Goal: Information Seeking & Learning: Check status

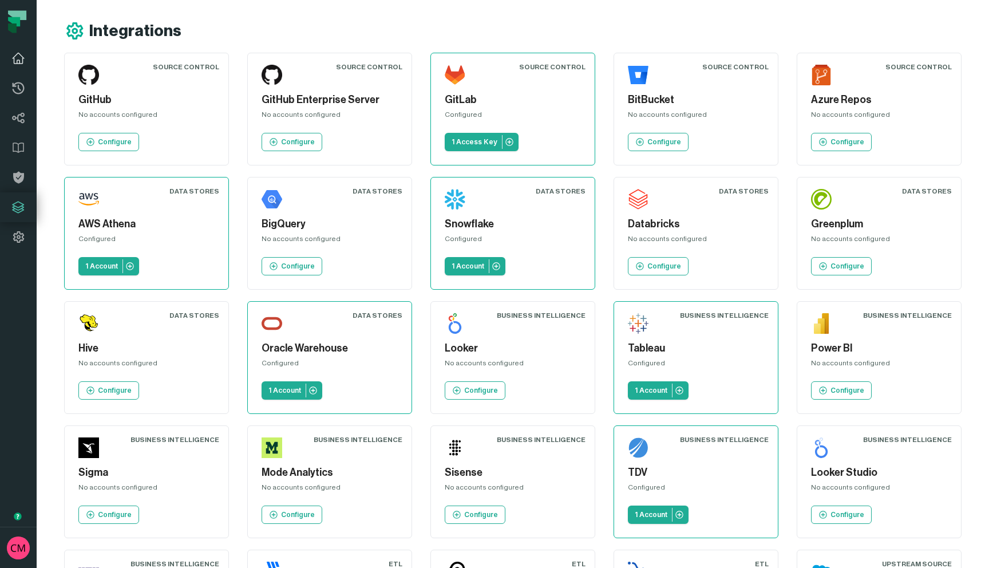
click at [22, 53] on icon at bounding box center [18, 59] width 14 height 14
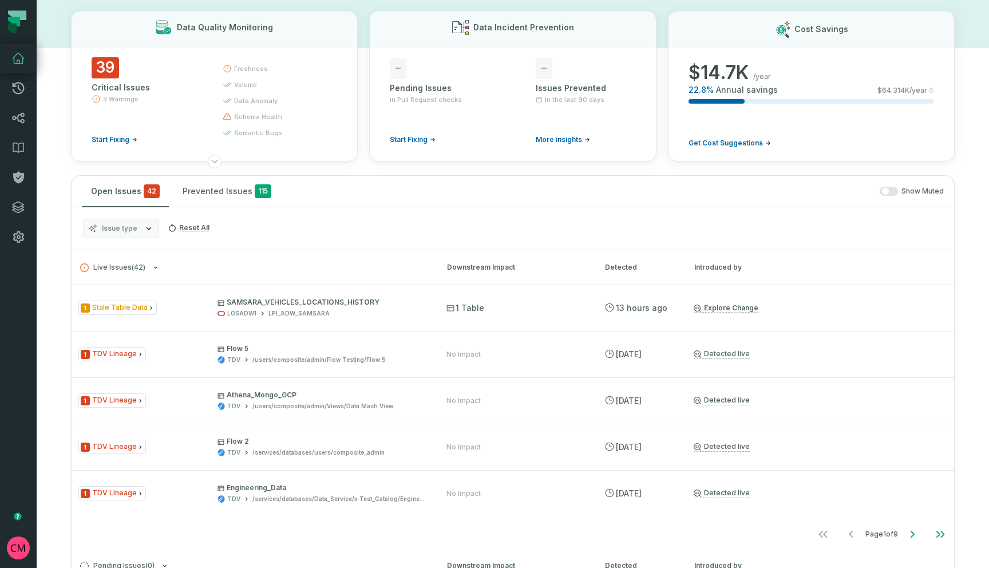
scroll to position [63, 0]
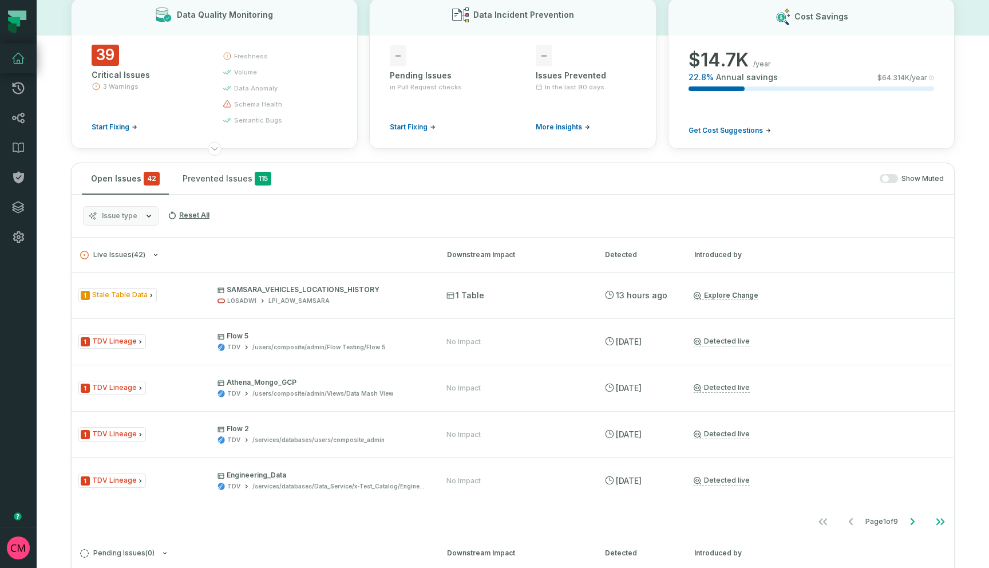
click at [147, 218] on icon "button" at bounding box center [148, 215] width 9 height 9
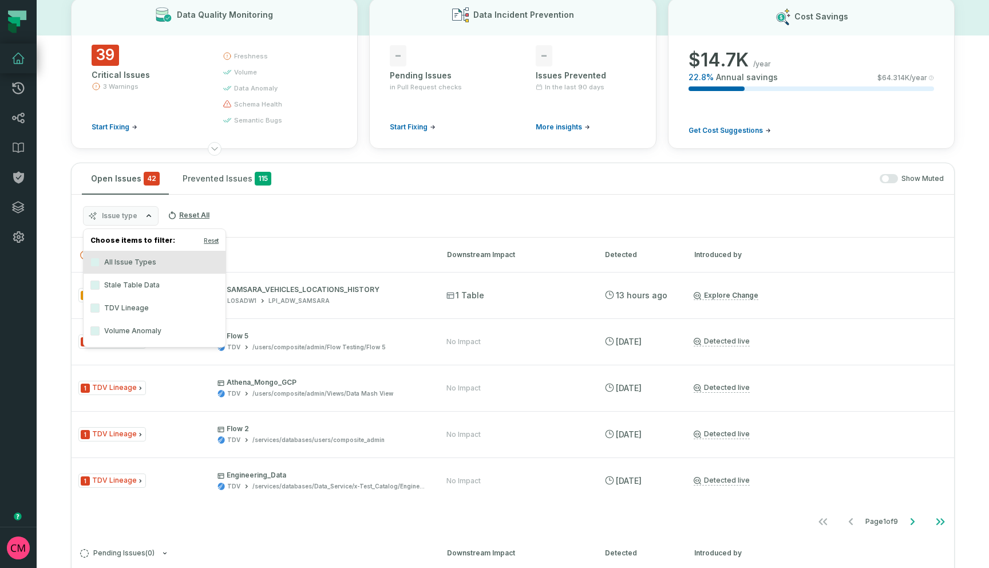
click at [146, 218] on icon "button" at bounding box center [148, 215] width 9 height 9
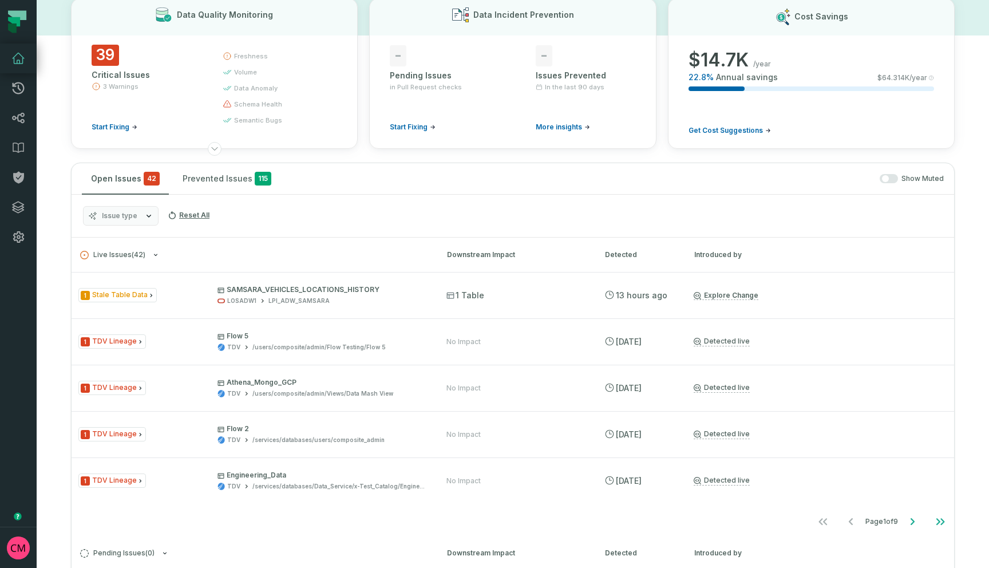
click at [885, 178] on span "button" at bounding box center [885, 178] width 7 height 7
click at [149, 219] on icon "button" at bounding box center [148, 215] width 9 height 9
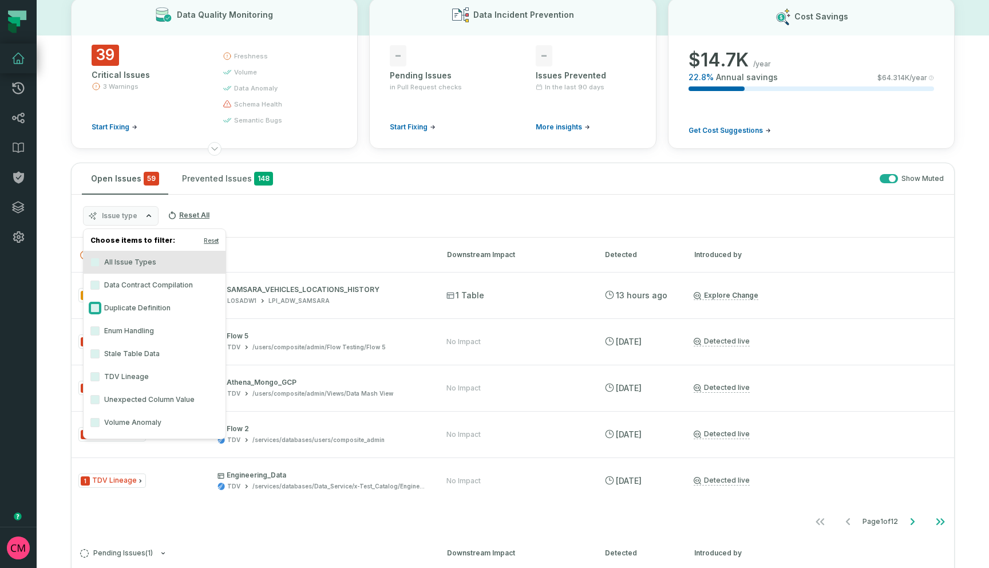
click at [97, 308] on button "Duplicate Definition" at bounding box center [94, 307] width 9 height 9
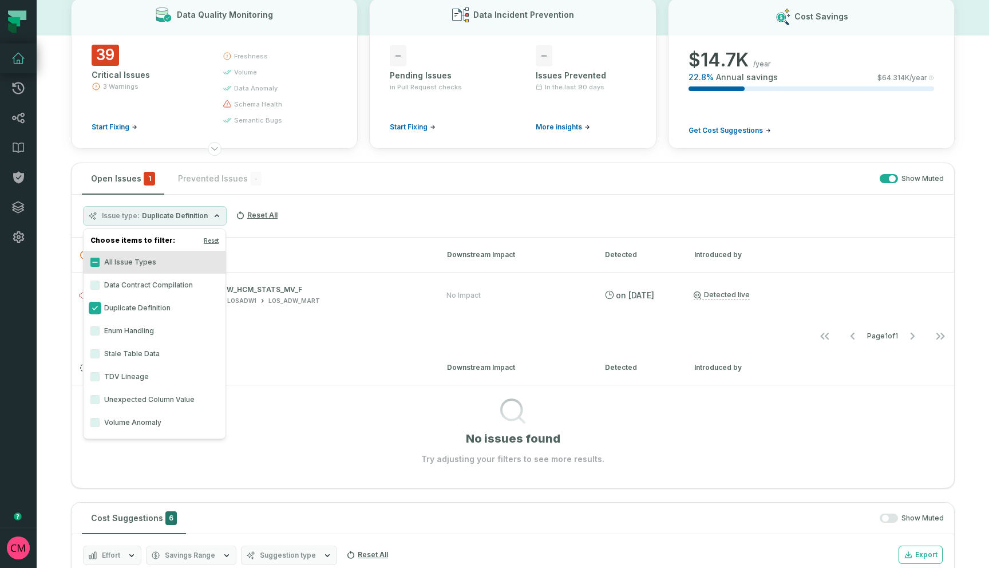
click at [97, 308] on button "Duplicate Definition" at bounding box center [94, 307] width 9 height 9
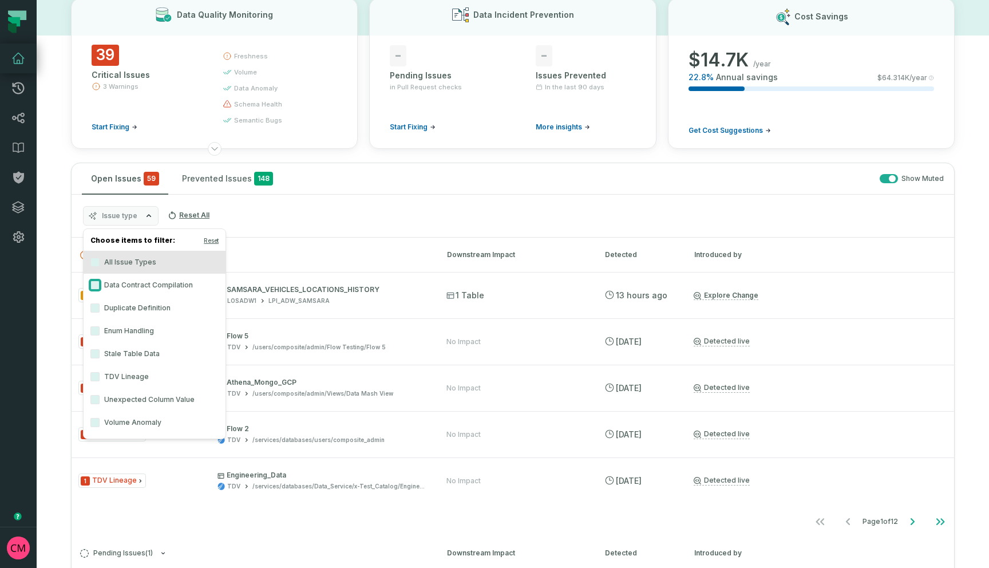
click at [97, 284] on button "Data Contract Compilation" at bounding box center [94, 285] width 9 height 9
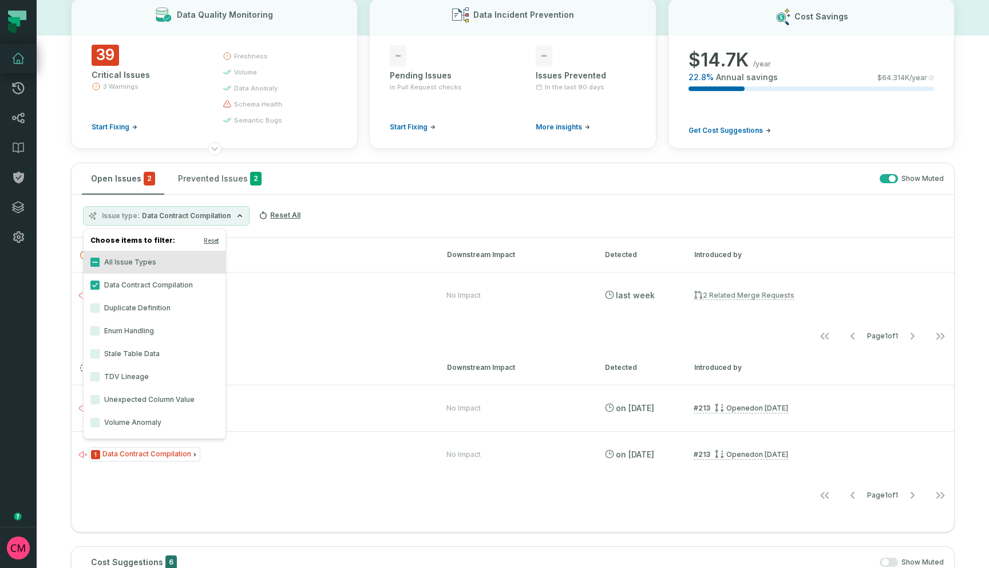
click at [393, 212] on div "Issue type Data Contract Compilation Reset All" at bounding box center [513, 216] width 883 height 43
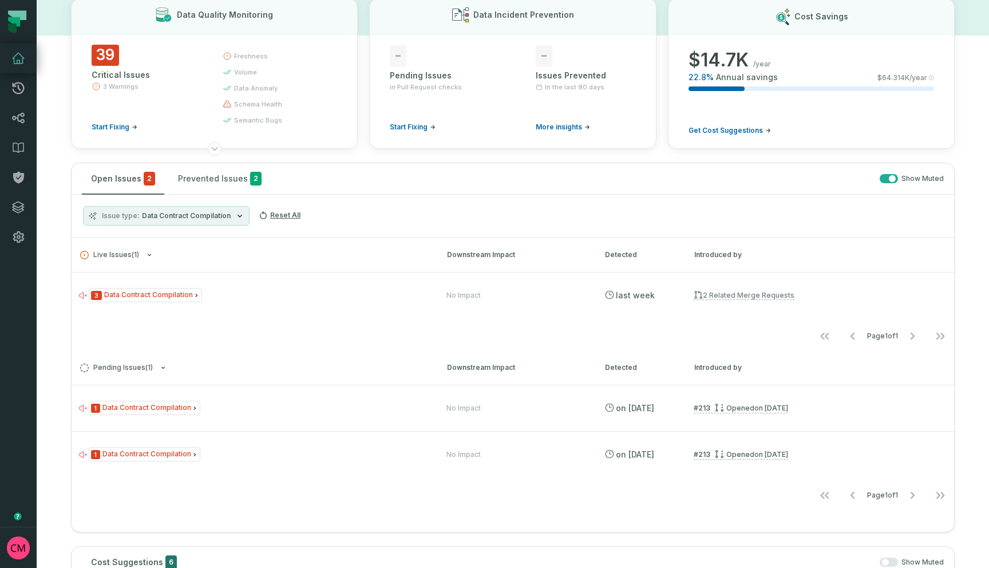
click at [890, 177] on button "button" at bounding box center [889, 178] width 18 height 9
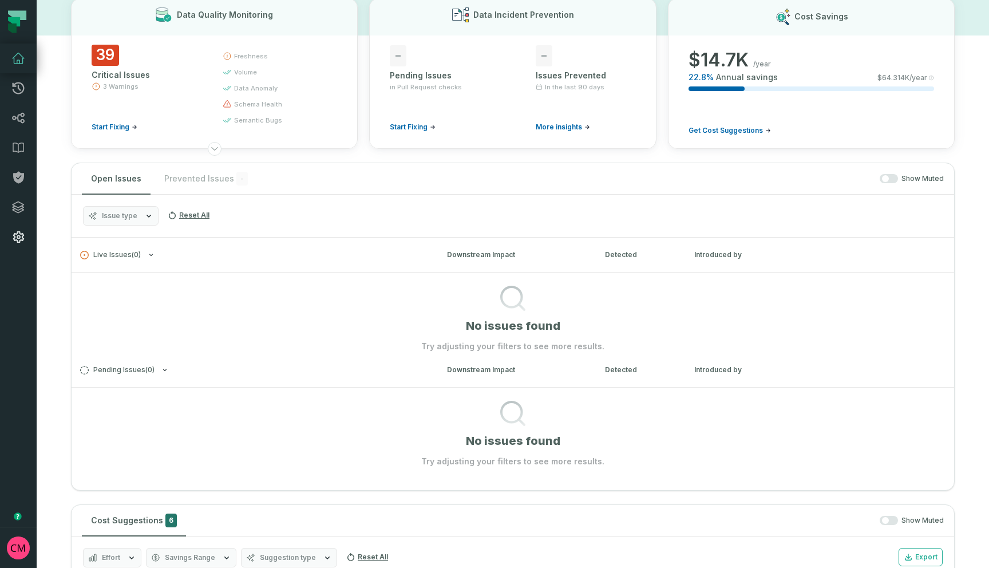
click at [19, 239] on icon at bounding box center [18, 237] width 14 height 14
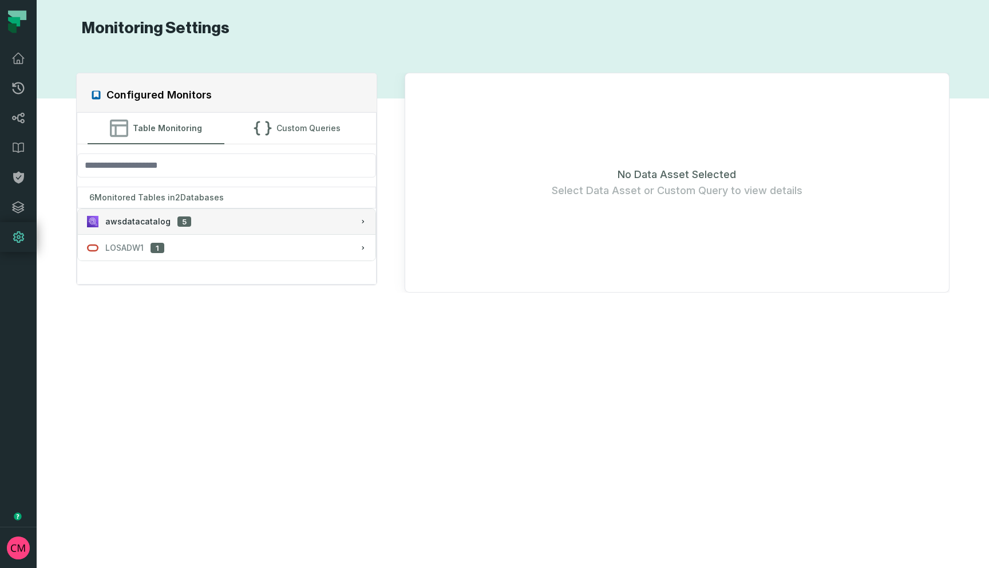
click at [188, 219] on div "awsdatacatalog 5" at bounding box center [226, 221] width 279 height 11
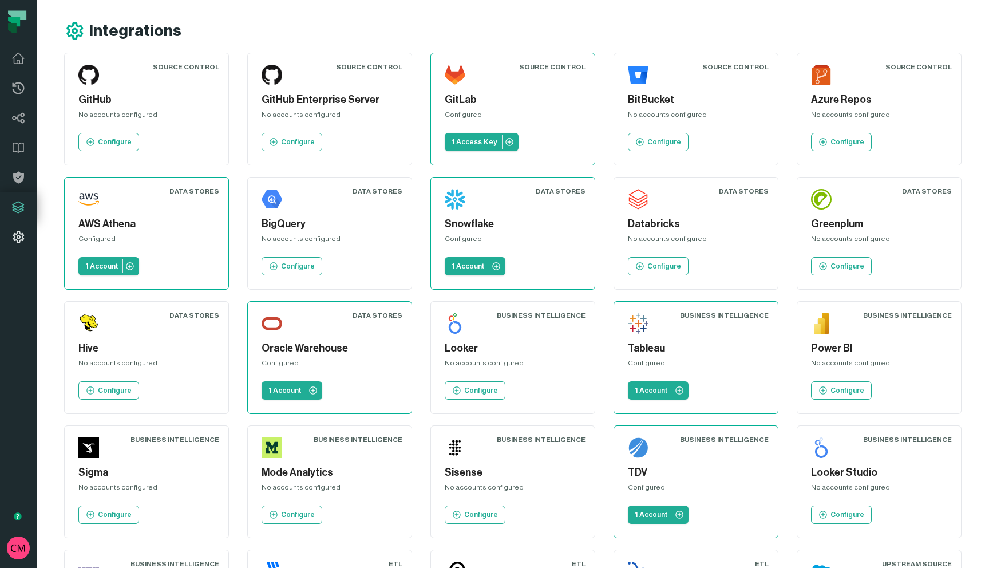
click at [21, 237] on icon at bounding box center [18, 237] width 14 height 14
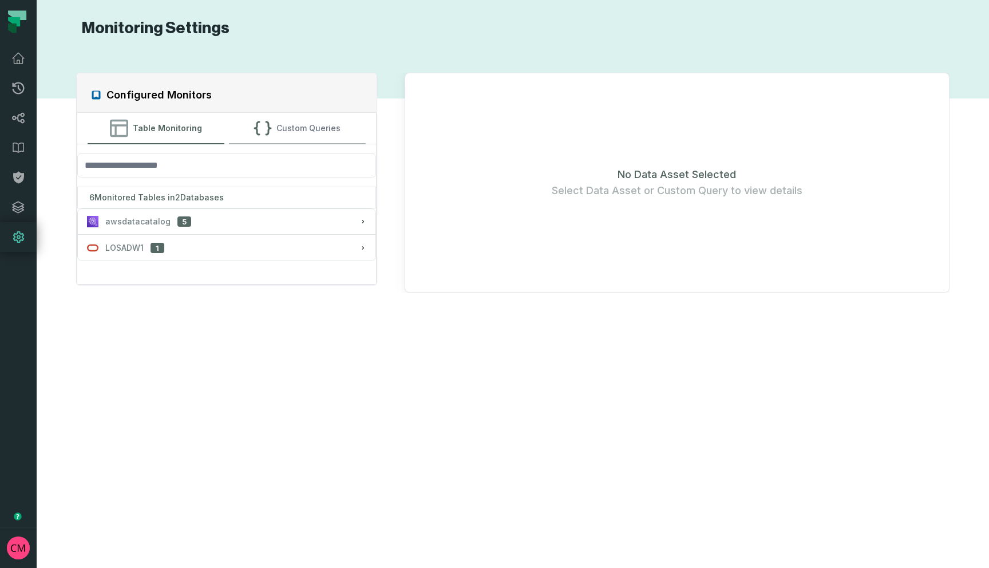
click at [269, 132] on icon "button" at bounding box center [263, 128] width 18 height 18
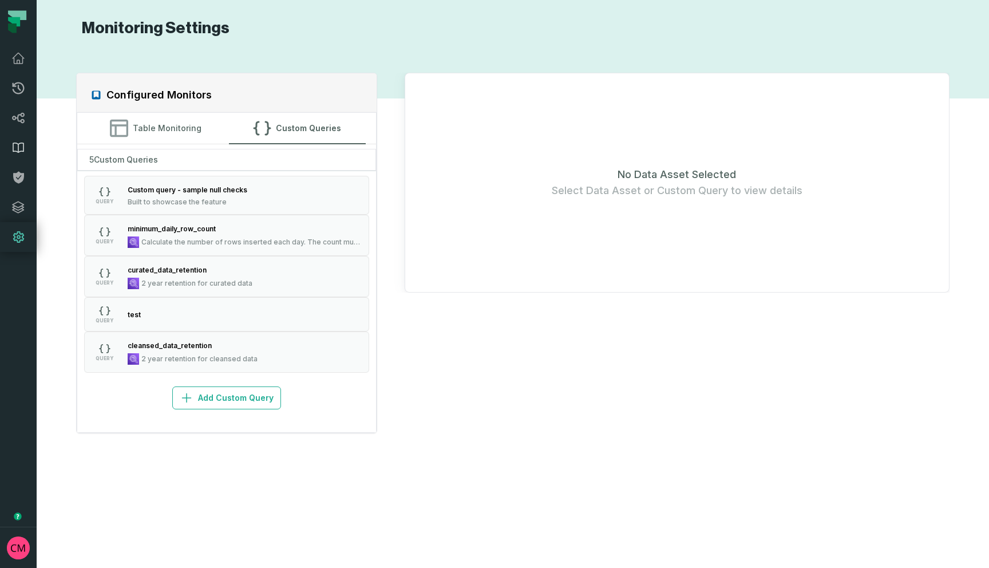
click at [17, 146] on icon at bounding box center [18, 148] width 14 height 14
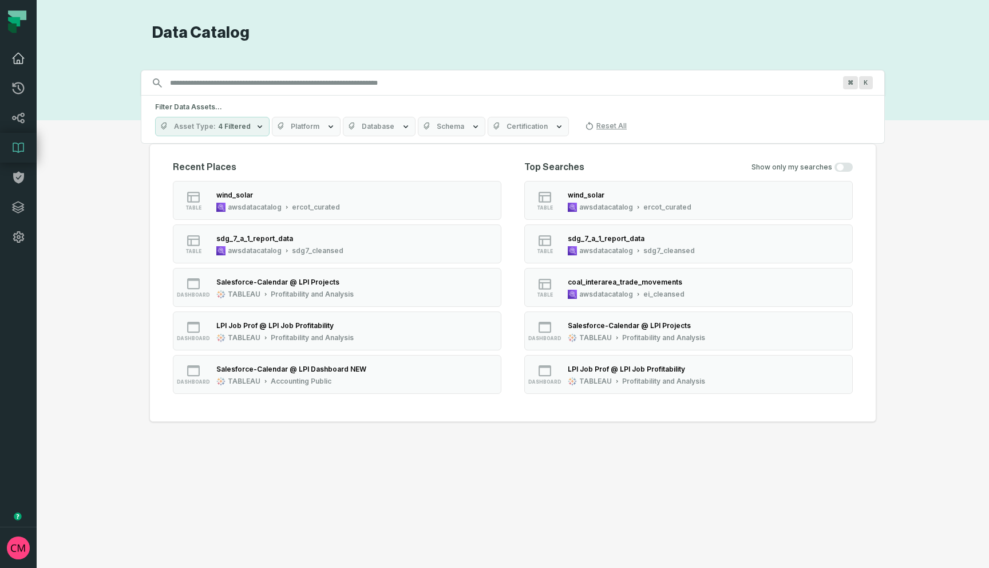
click at [20, 61] on icon at bounding box center [18, 59] width 14 height 14
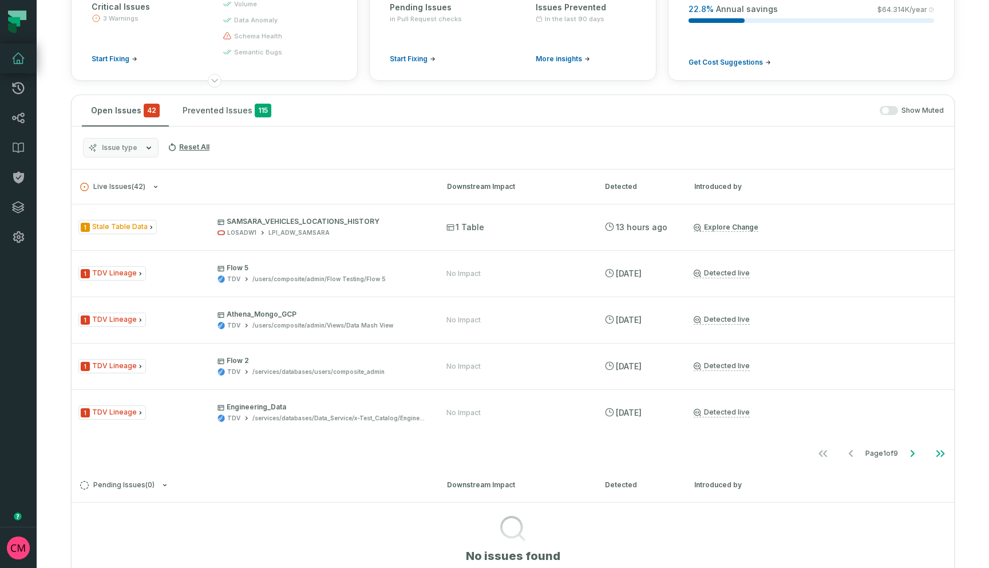
scroll to position [126, 0]
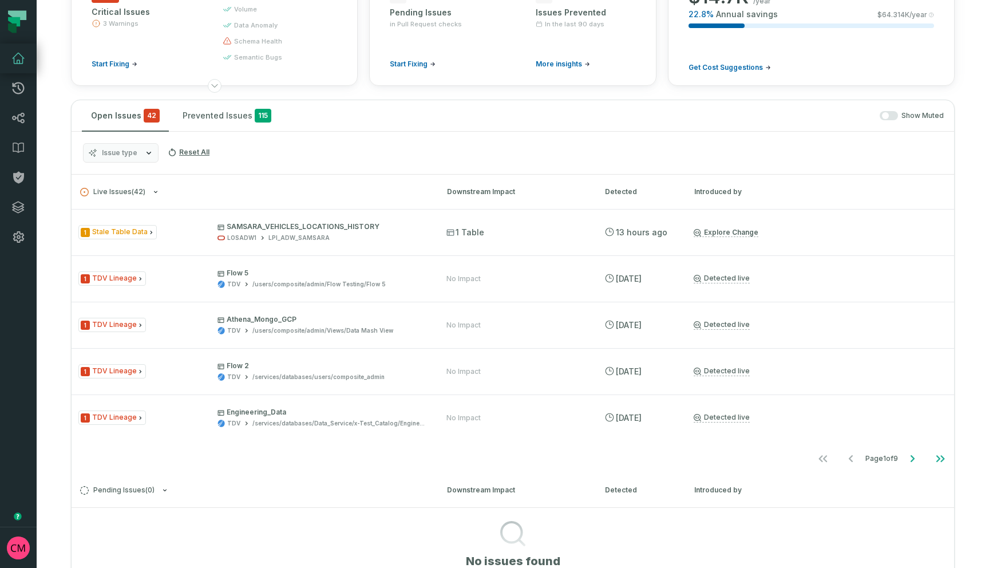
click at [886, 119] on span "button" at bounding box center [885, 115] width 7 height 7
click at [135, 155] on span "Issue type" at bounding box center [120, 152] width 36 height 9
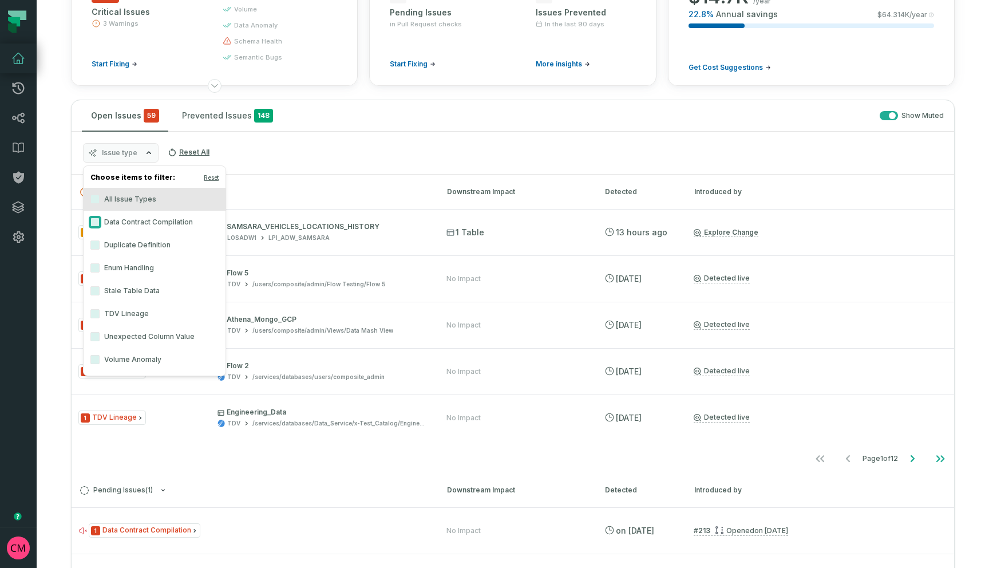
click at [94, 221] on button "Data Contract Compilation" at bounding box center [94, 222] width 9 height 9
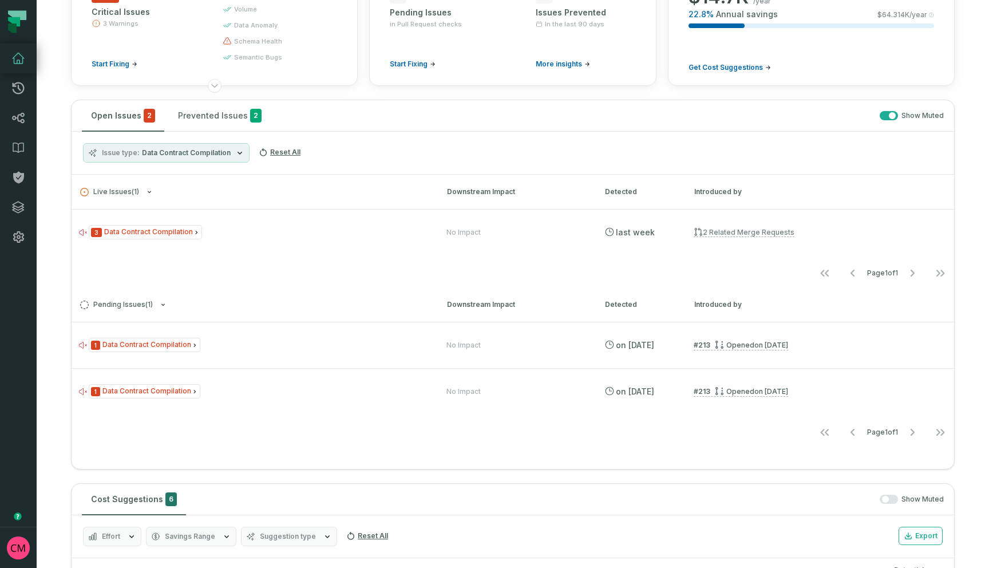
click at [427, 151] on div "Issue type Data Contract Compilation Reset All" at bounding box center [513, 153] width 883 height 43
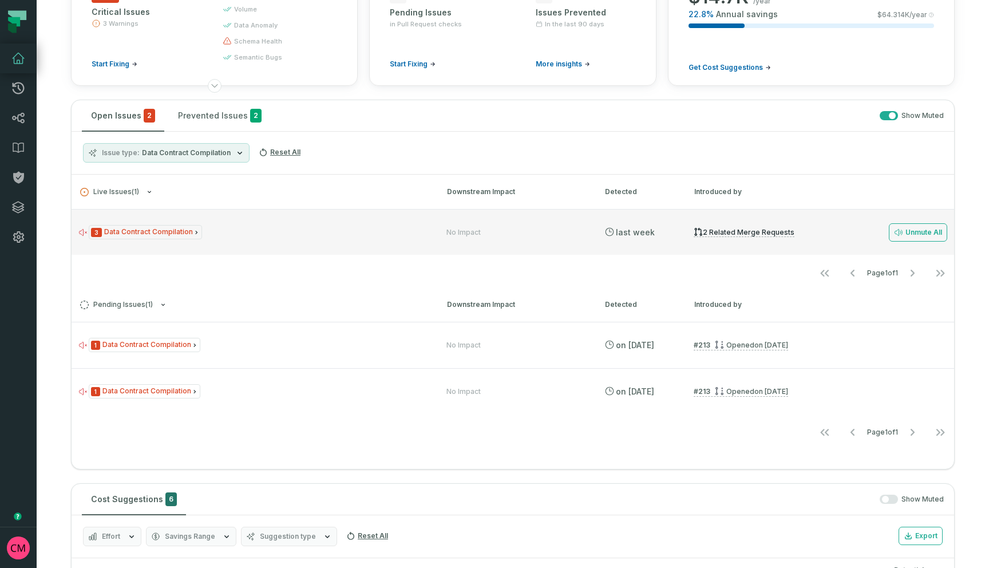
click at [205, 247] on div "3 Data Contract Compilation No Impact 9/24/2025, 5:01:41 PM 2 related merge req…" at bounding box center [513, 232] width 883 height 46
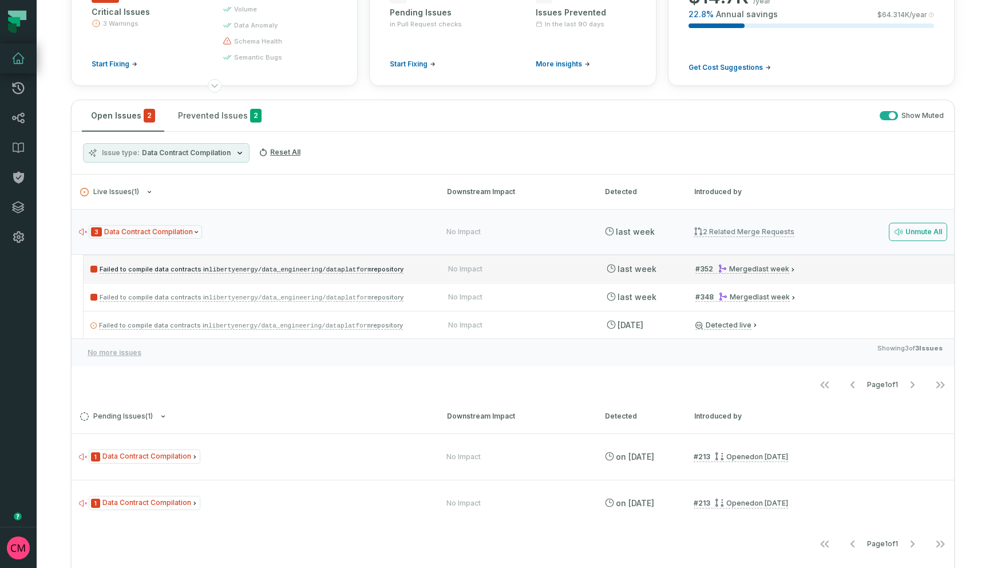
click at [209, 271] on code "libertyenergy/data_engineering/dataplatform" at bounding box center [290, 269] width 163 height 7
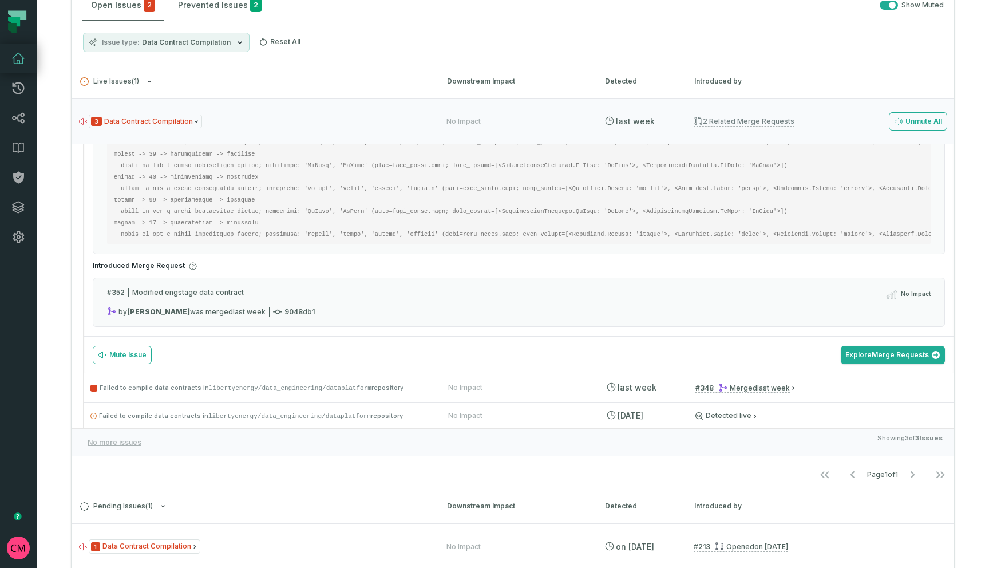
scroll to position [237, 0]
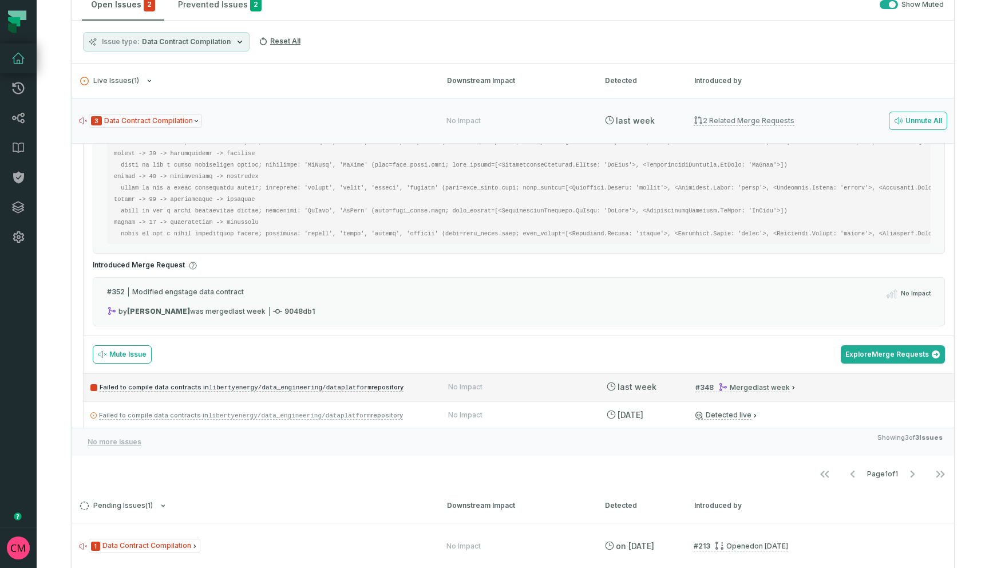
click at [417, 389] on p "Failed to compile data contracts in libertyenergy/data_engineering/dataplatform…" at bounding box center [258, 387] width 337 height 14
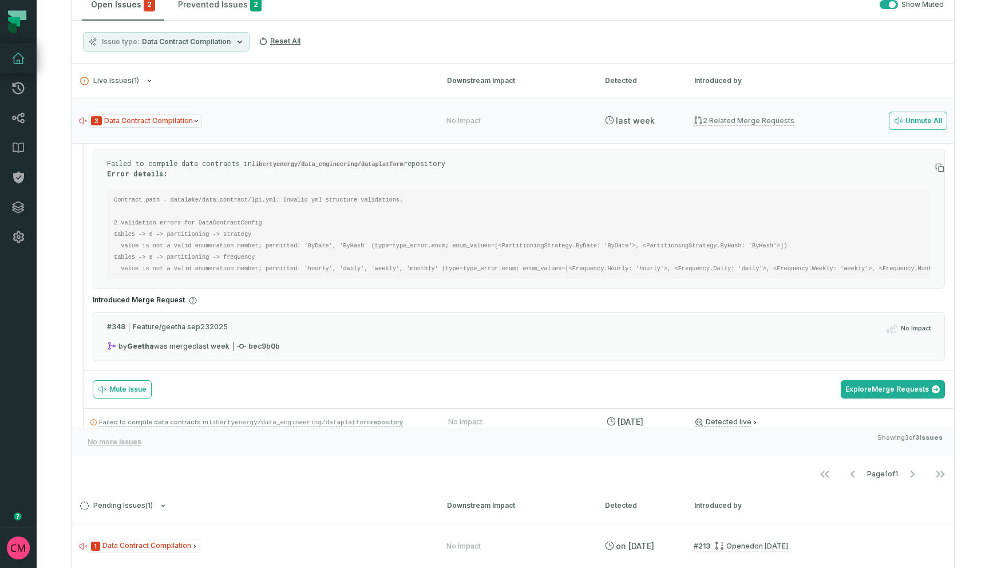
scroll to position [90, 0]
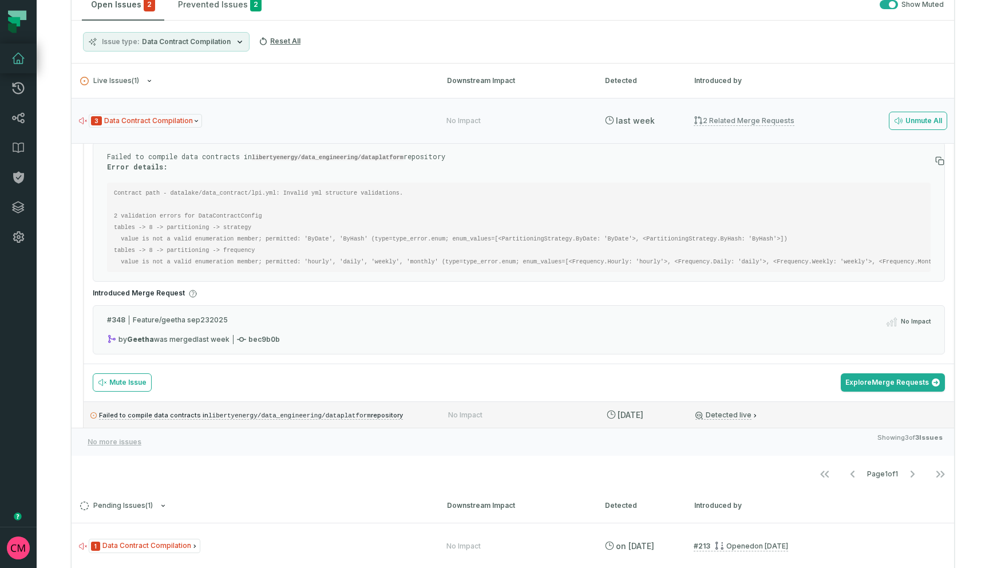
click at [305, 418] on link "Failed to compile data contracts in libertyenergy/data_engineering/dataplatform…" at bounding box center [251, 415] width 304 height 9
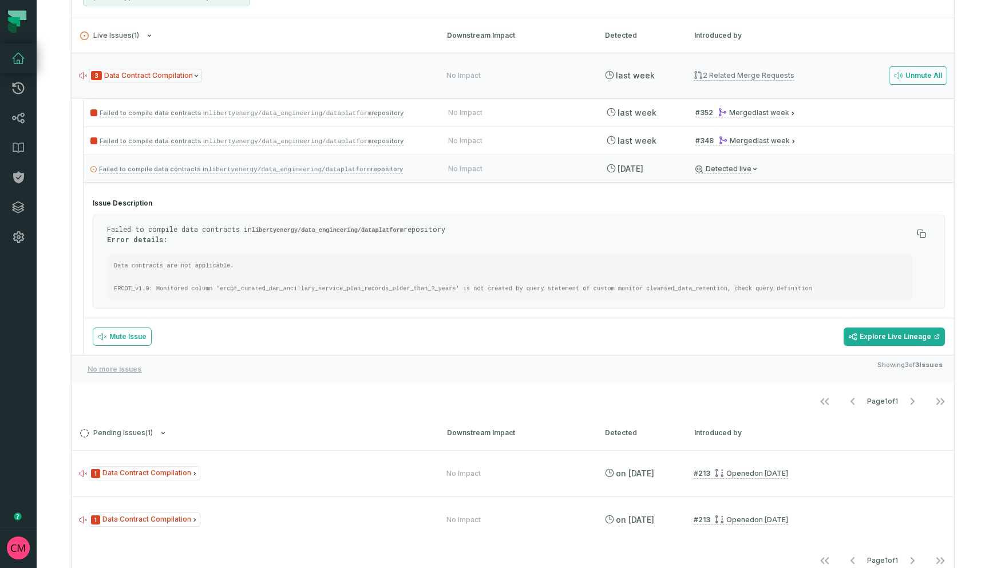
scroll to position [283, 0]
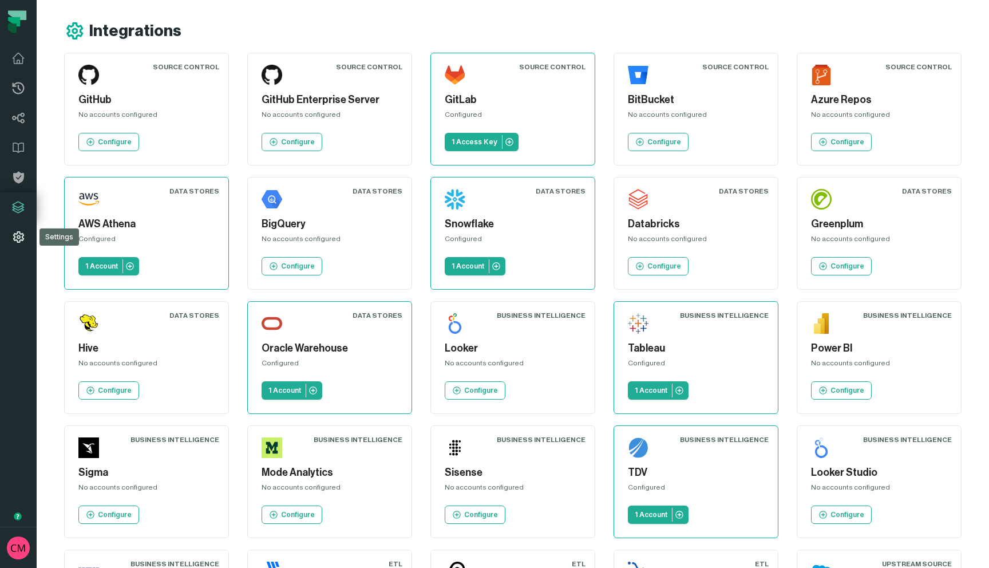
click at [19, 242] on icon at bounding box center [18, 236] width 11 height 11
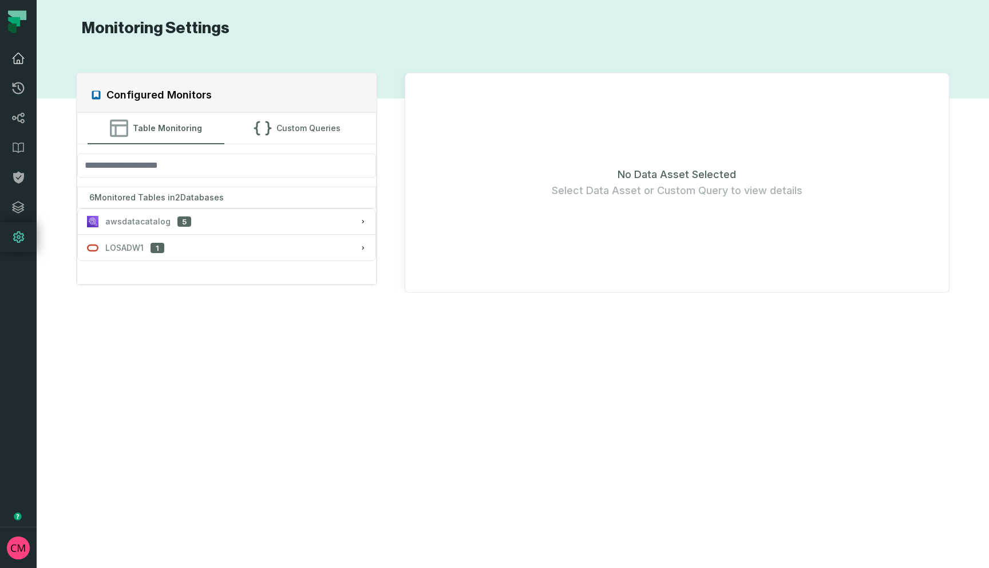
click at [15, 56] on icon at bounding box center [18, 58] width 11 height 10
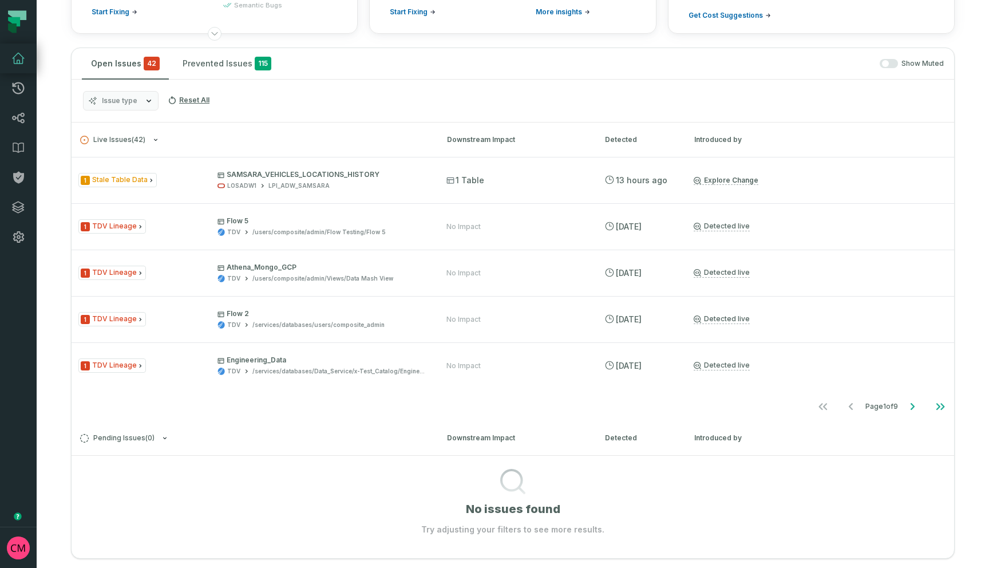
scroll to position [179, 0]
click at [914, 407] on icon "Go to next page" at bounding box center [913, 406] width 14 height 14
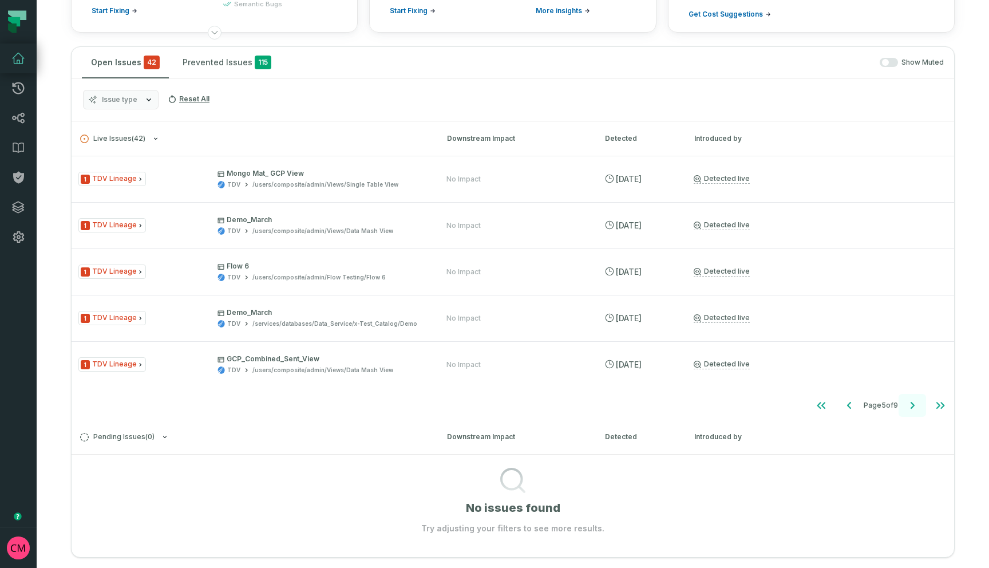
click at [914, 407] on icon "Go to next page" at bounding box center [913, 406] width 14 height 14
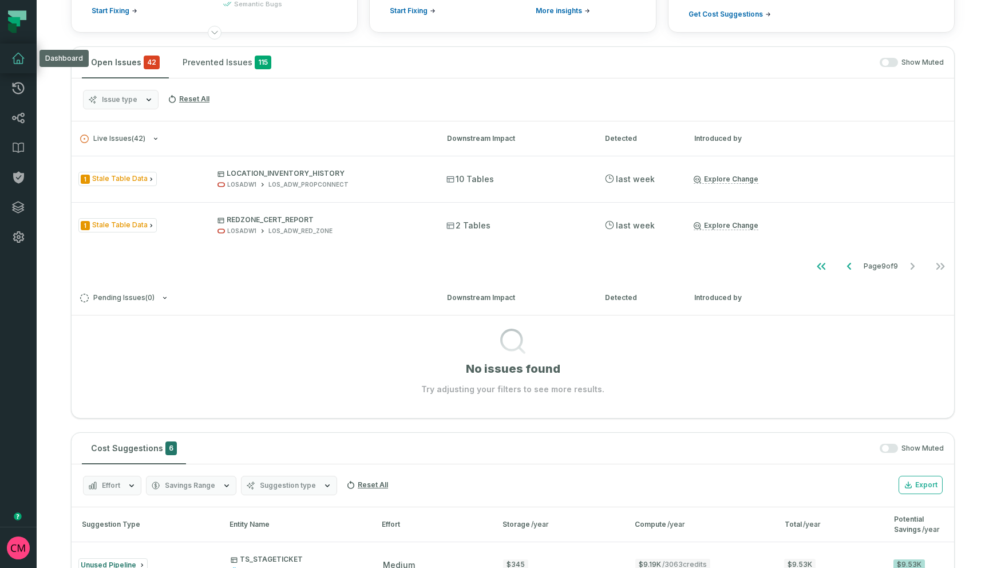
click at [22, 63] on icon at bounding box center [18, 58] width 11 height 10
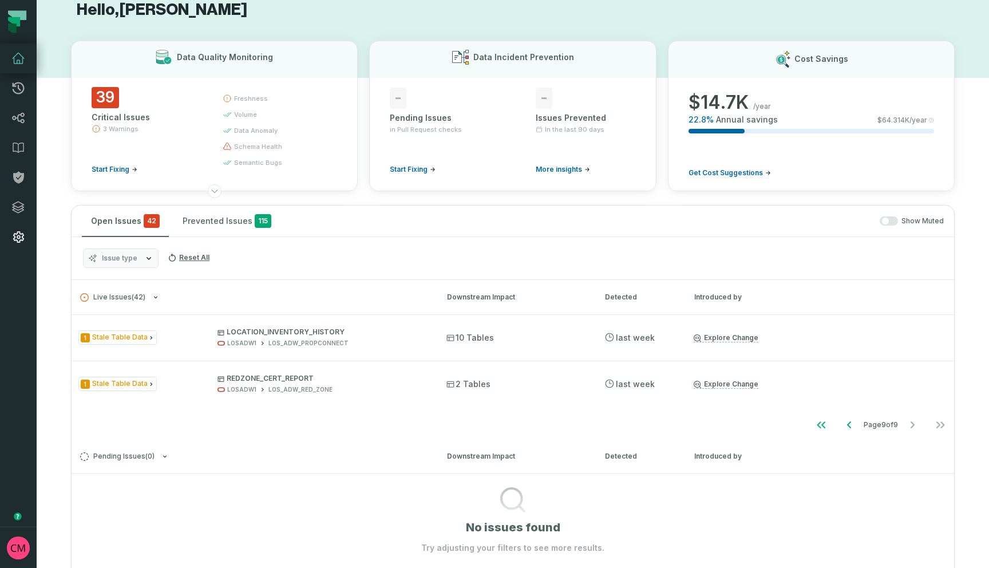
click at [17, 238] on icon at bounding box center [18, 236] width 11 height 11
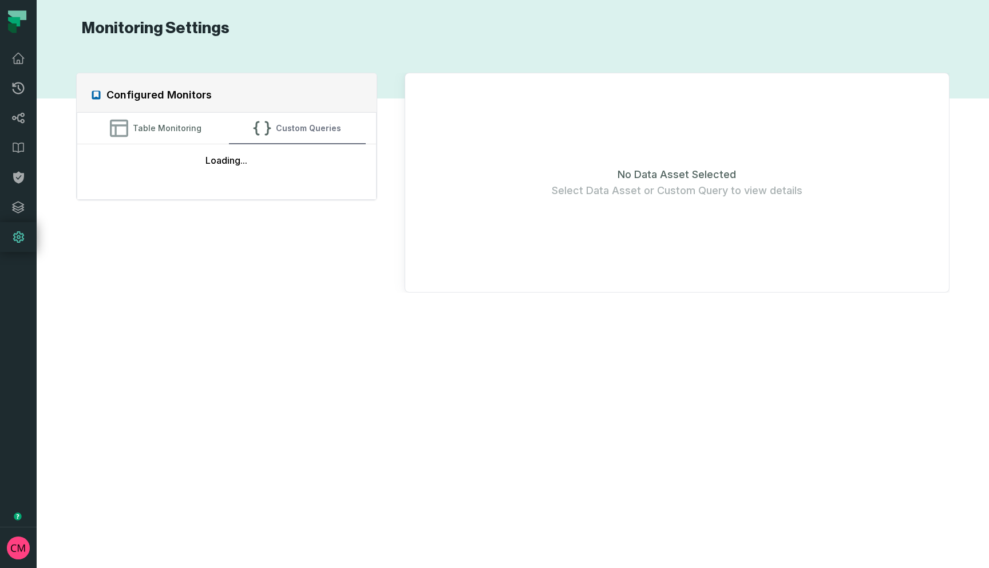
click at [315, 130] on button "Custom Queries" at bounding box center [297, 128] width 137 height 31
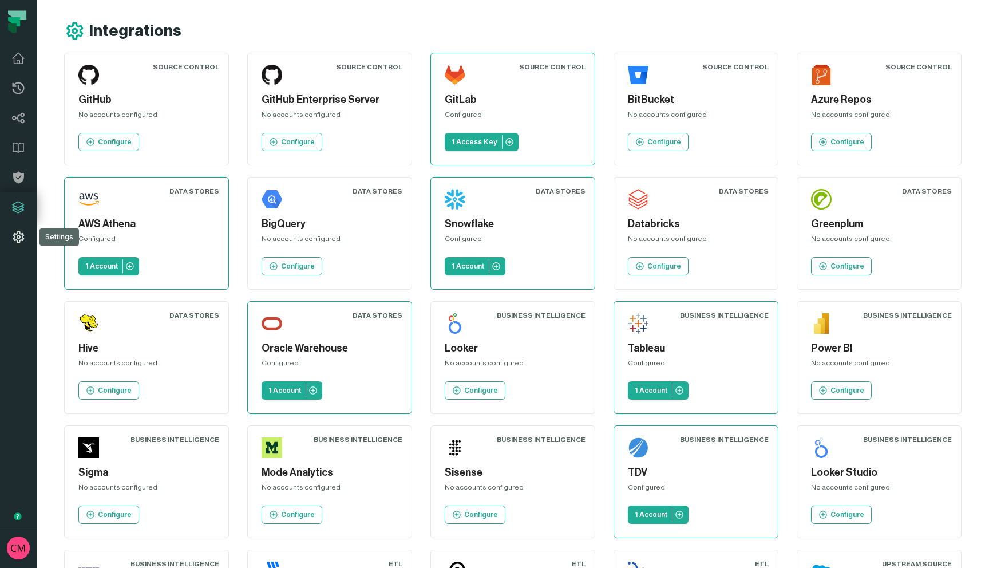
click at [17, 236] on icon at bounding box center [18, 237] width 14 height 14
